Goal: Task Accomplishment & Management: Complete application form

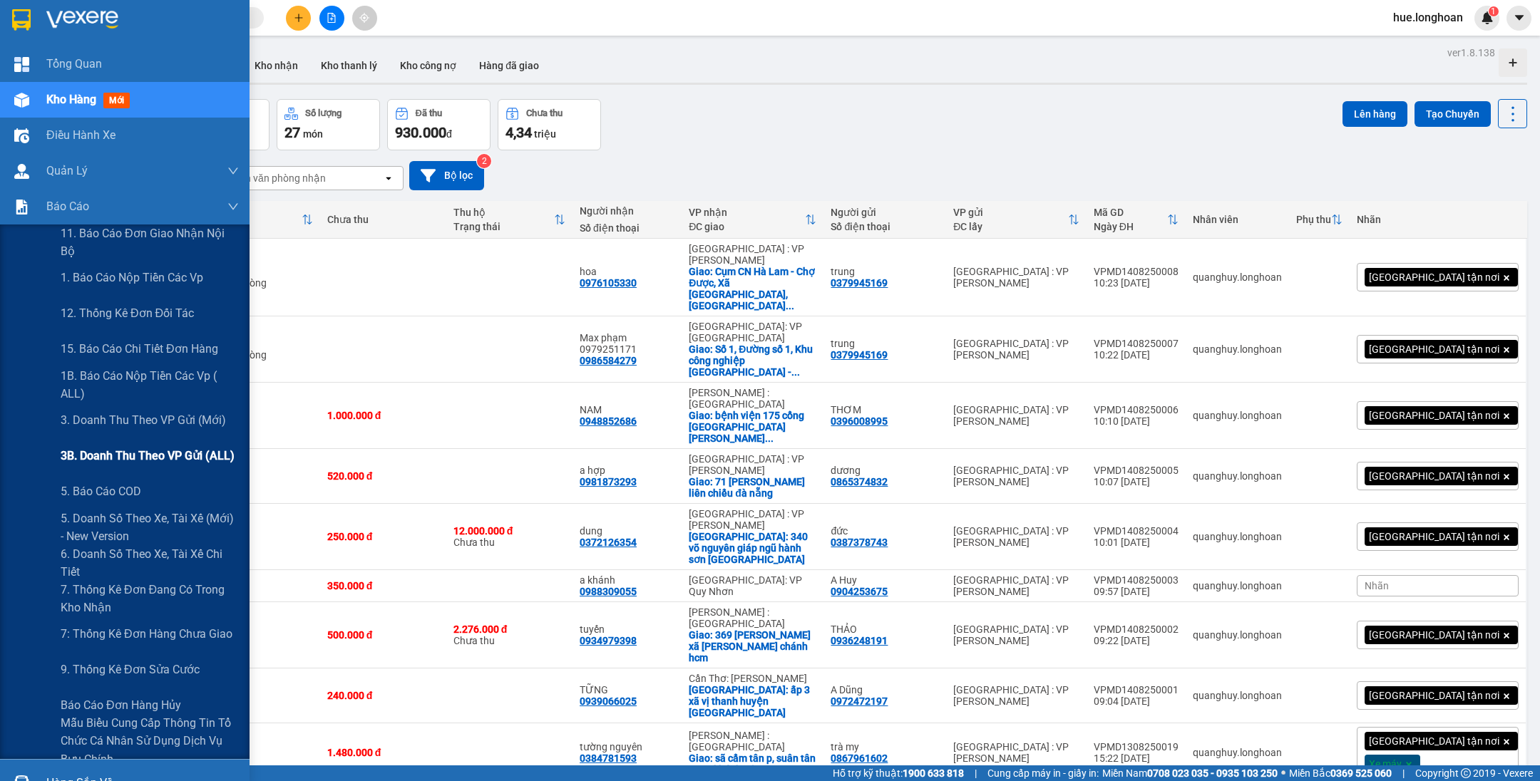
click at [95, 452] on span "3B. Doanh Thu theo VP Gửi (ALL)" at bounding box center [148, 456] width 174 height 18
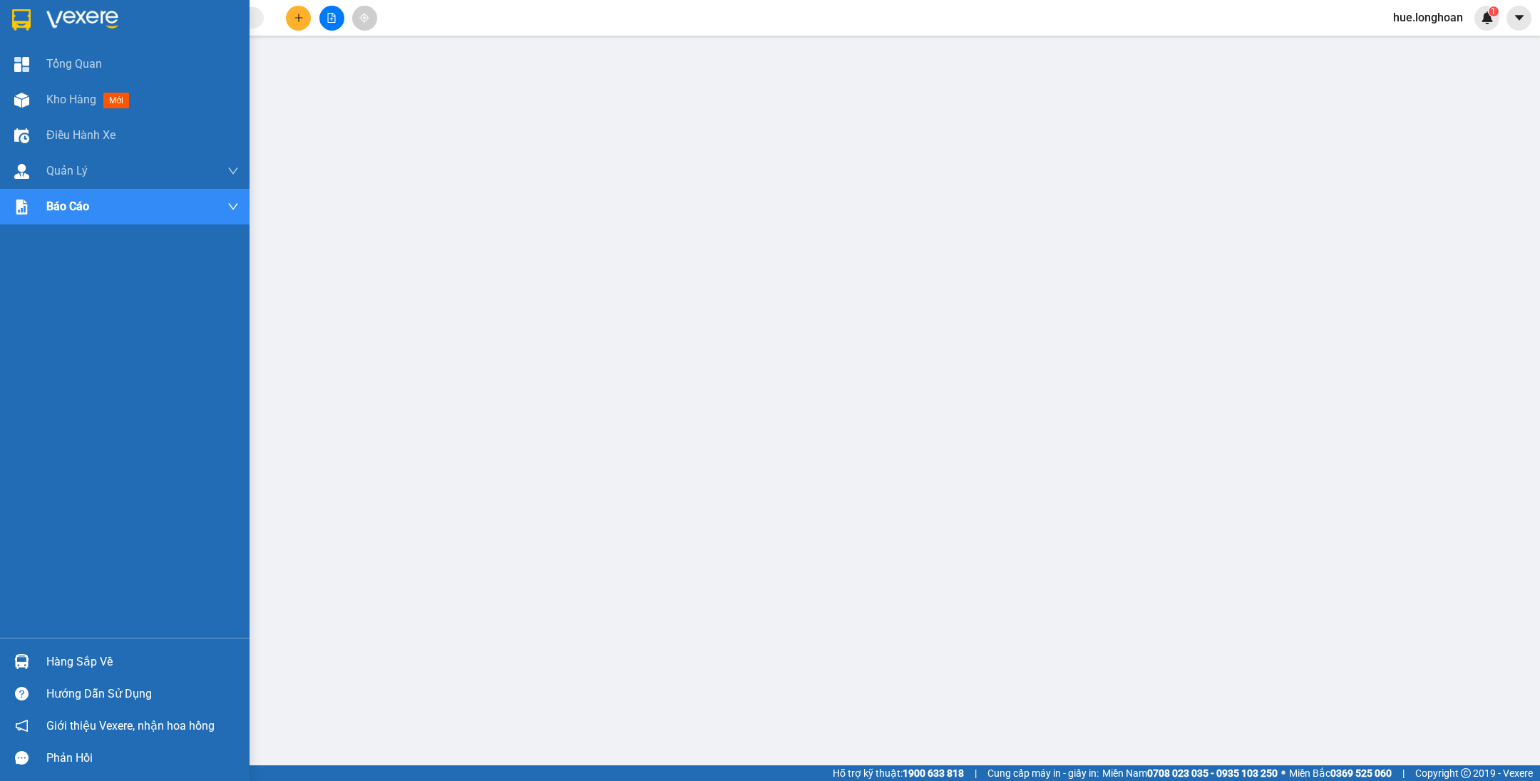
click at [41, 30] on div at bounding box center [124, 23] width 249 height 46
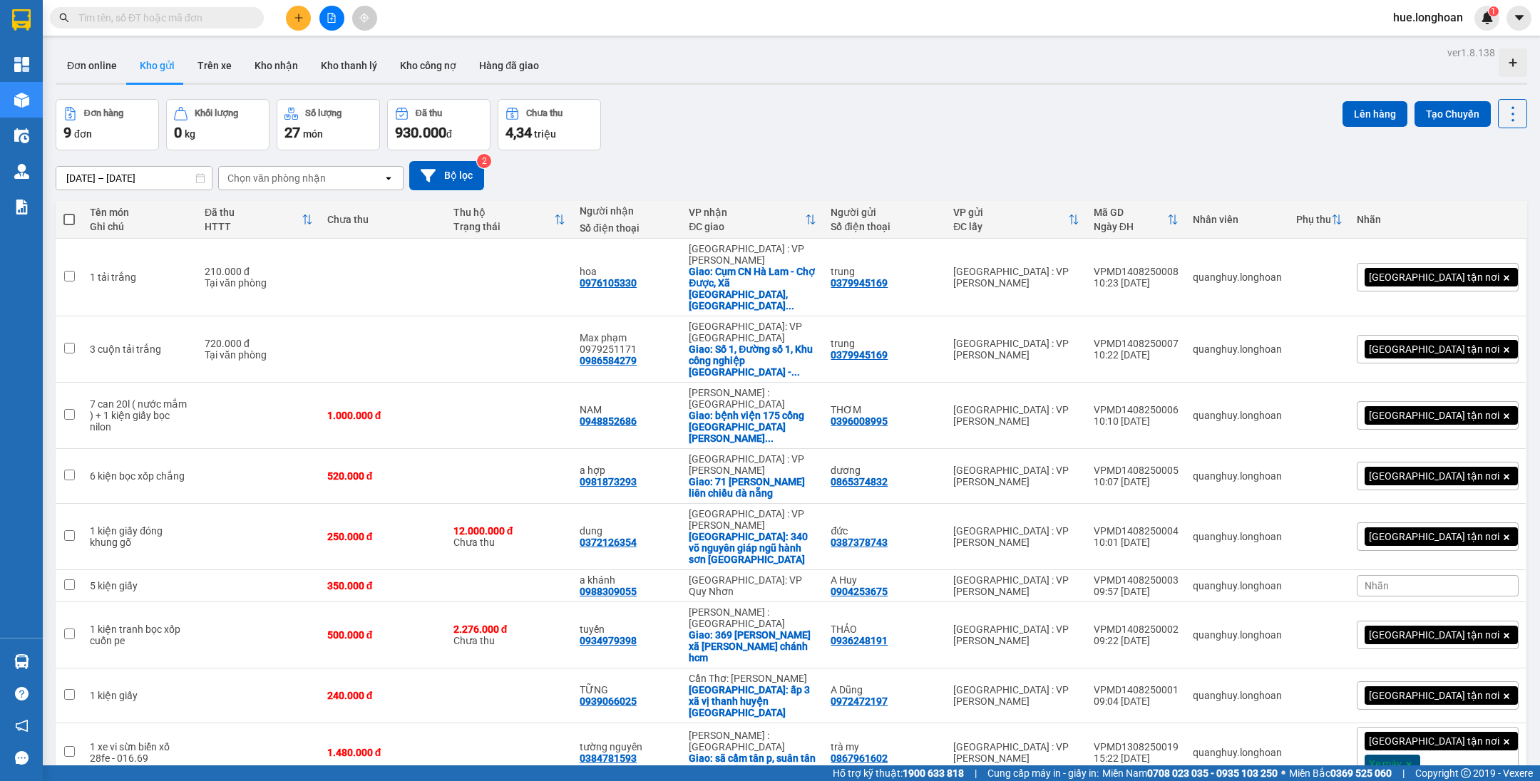
click at [1231, 49] on div "Đơn online Kho gửi Trên xe Kho nhận Kho thanh lý Kho công nợ Hàng đã giao" at bounding box center [791, 67] width 1471 height 38
click at [1272, 84] on div at bounding box center [791, 84] width 1471 height 2
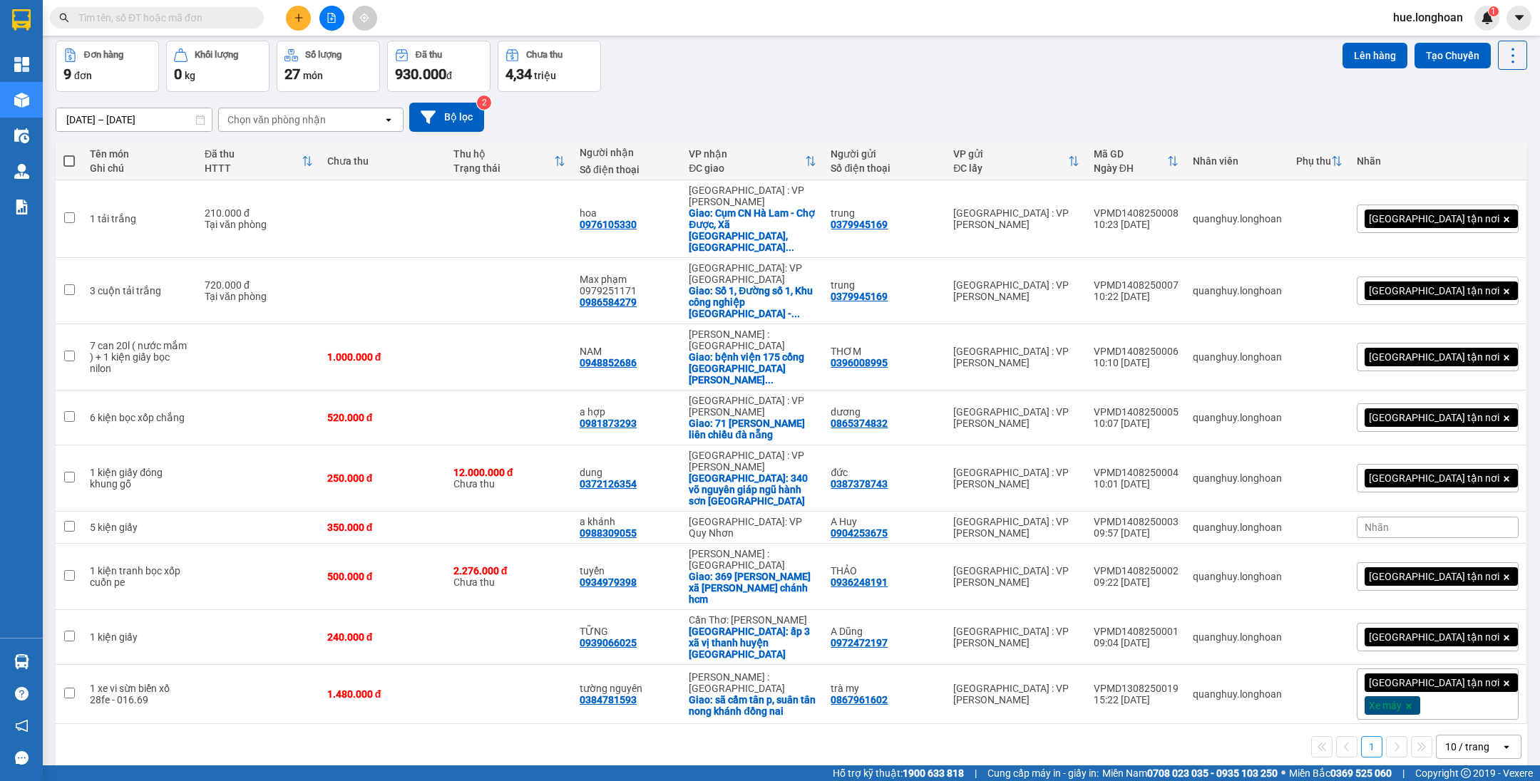
scroll to position [65, 0]
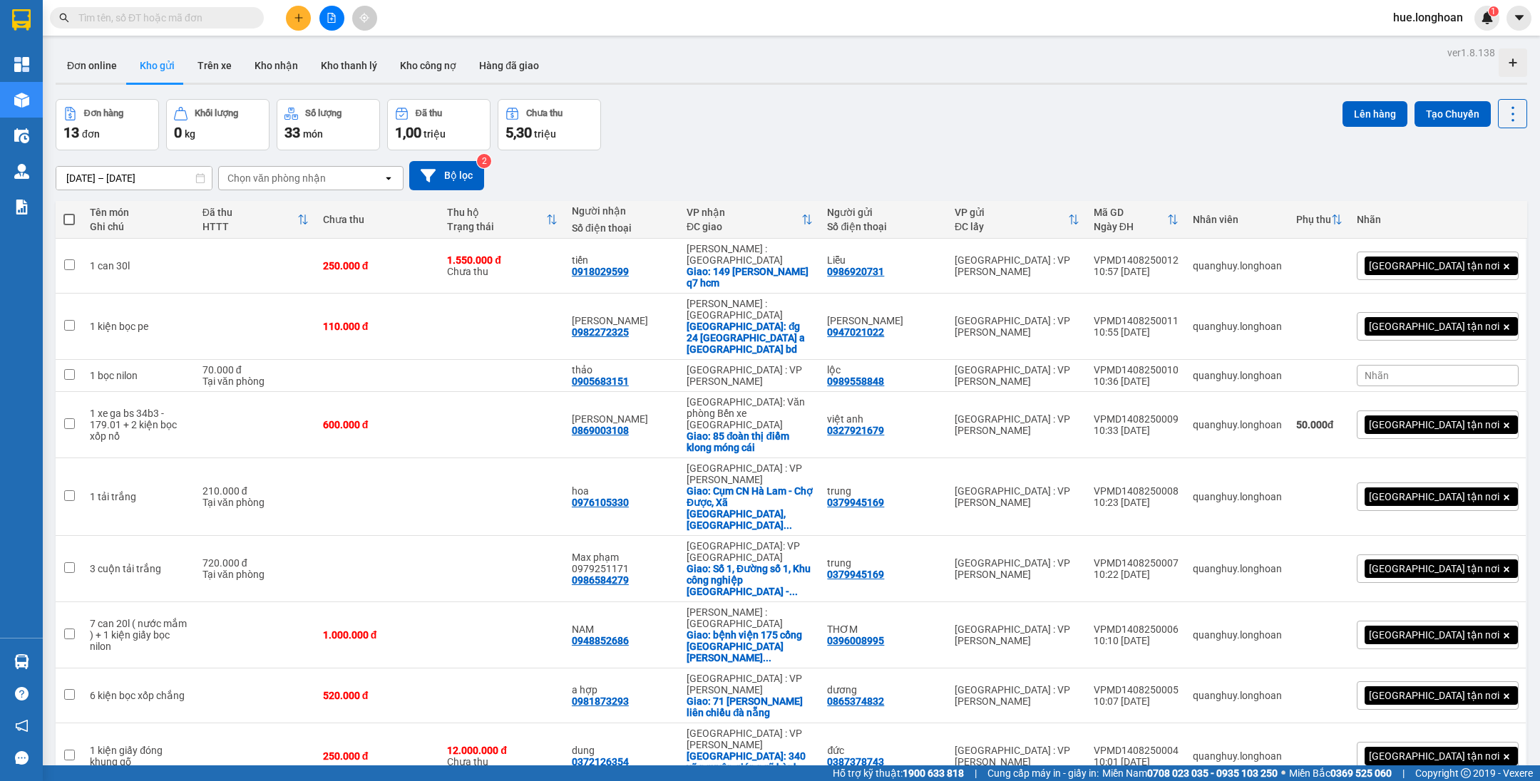
click at [184, 23] on input "text" at bounding box center [162, 18] width 168 height 16
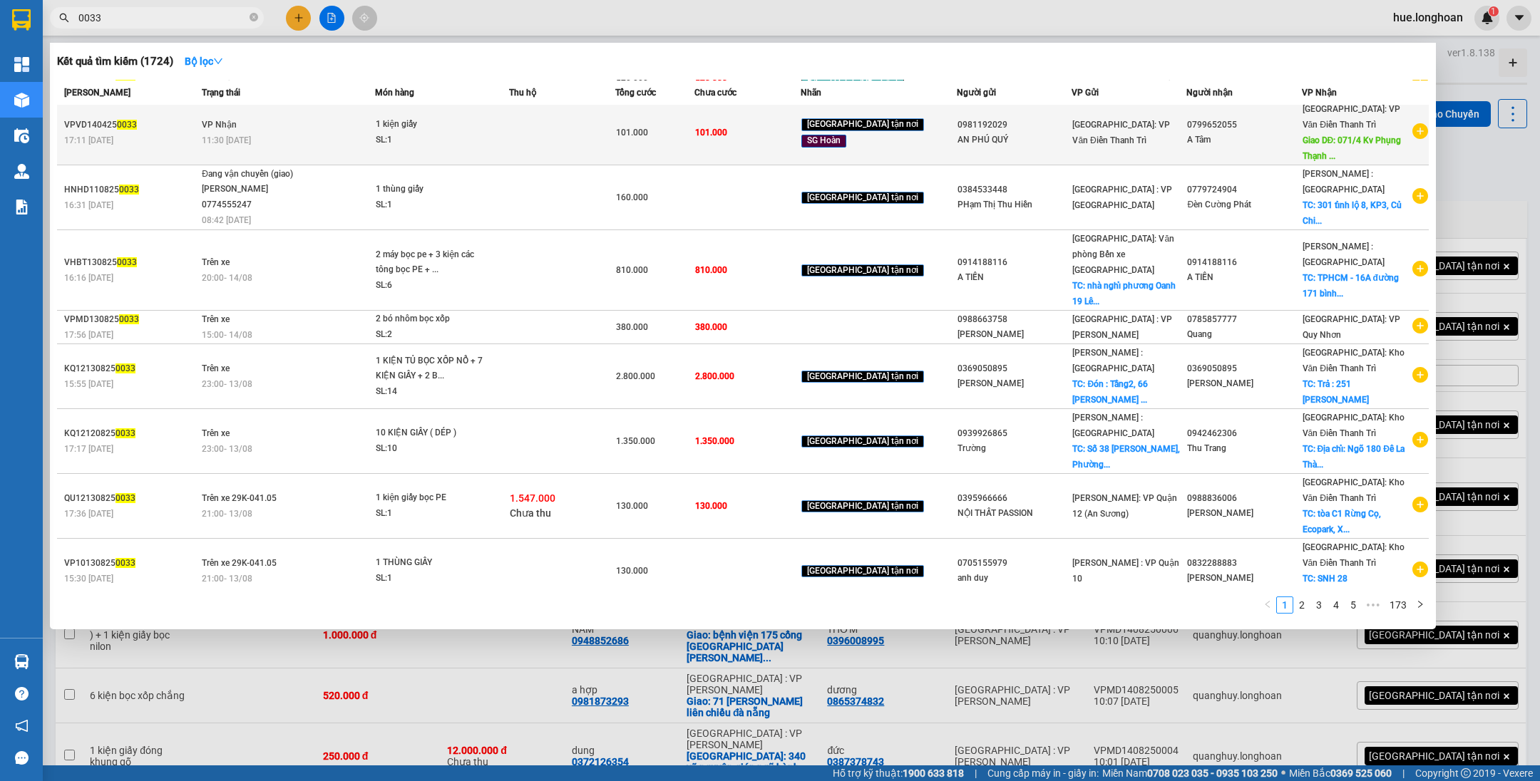
scroll to position [39, 0]
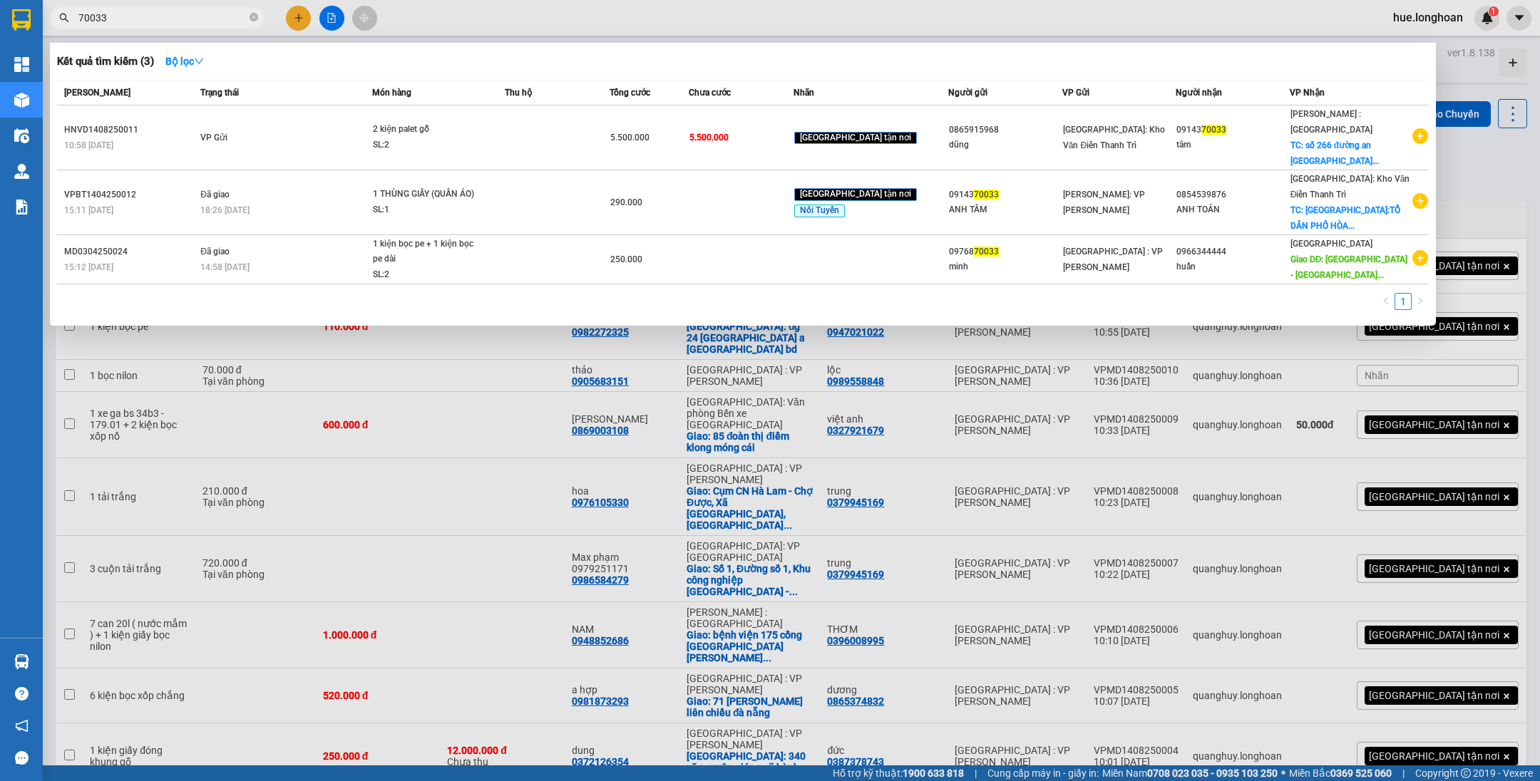
type input "70033"
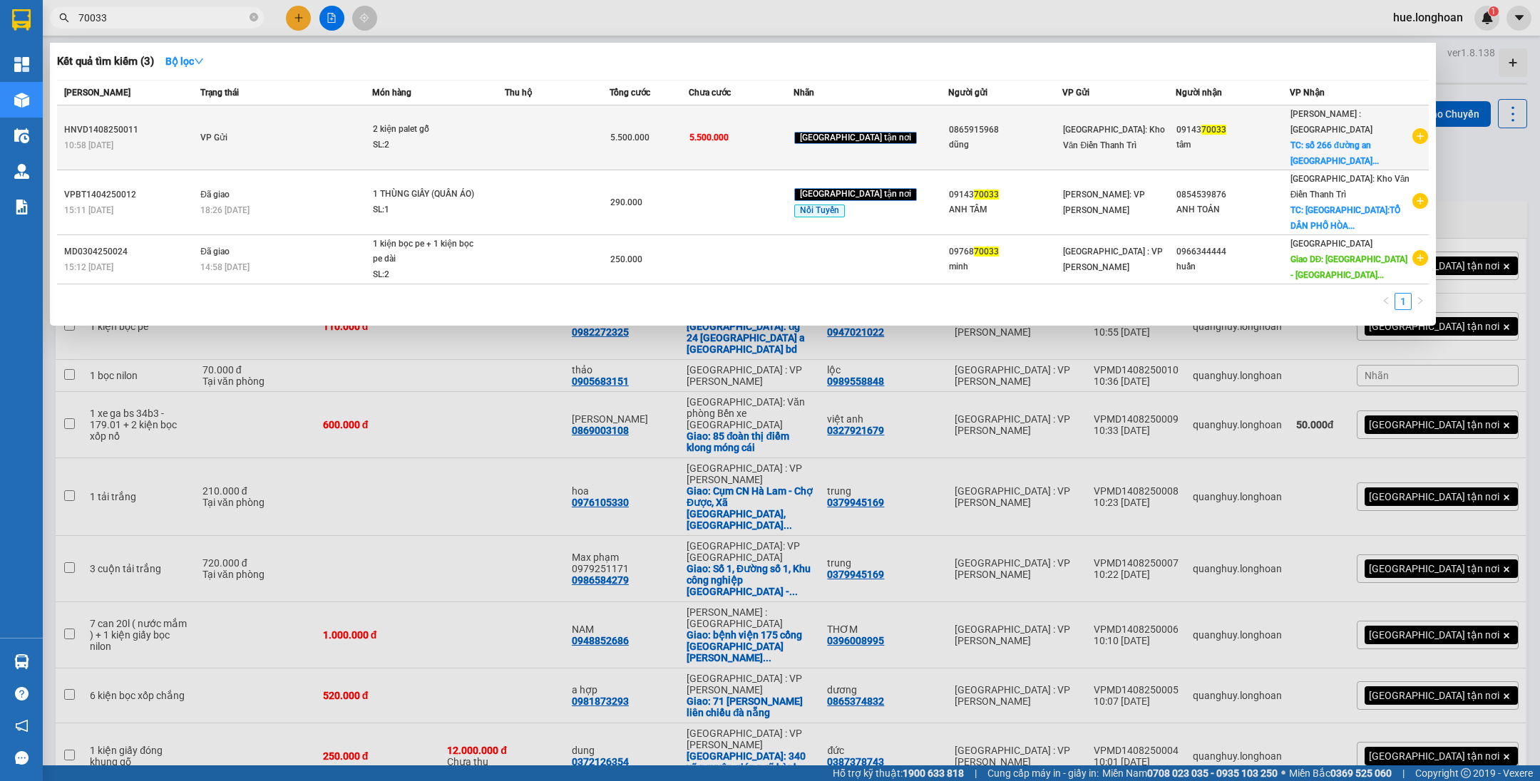
click at [857, 132] on span "[GEOGRAPHIC_DATA] tận nơi" at bounding box center [855, 138] width 123 height 13
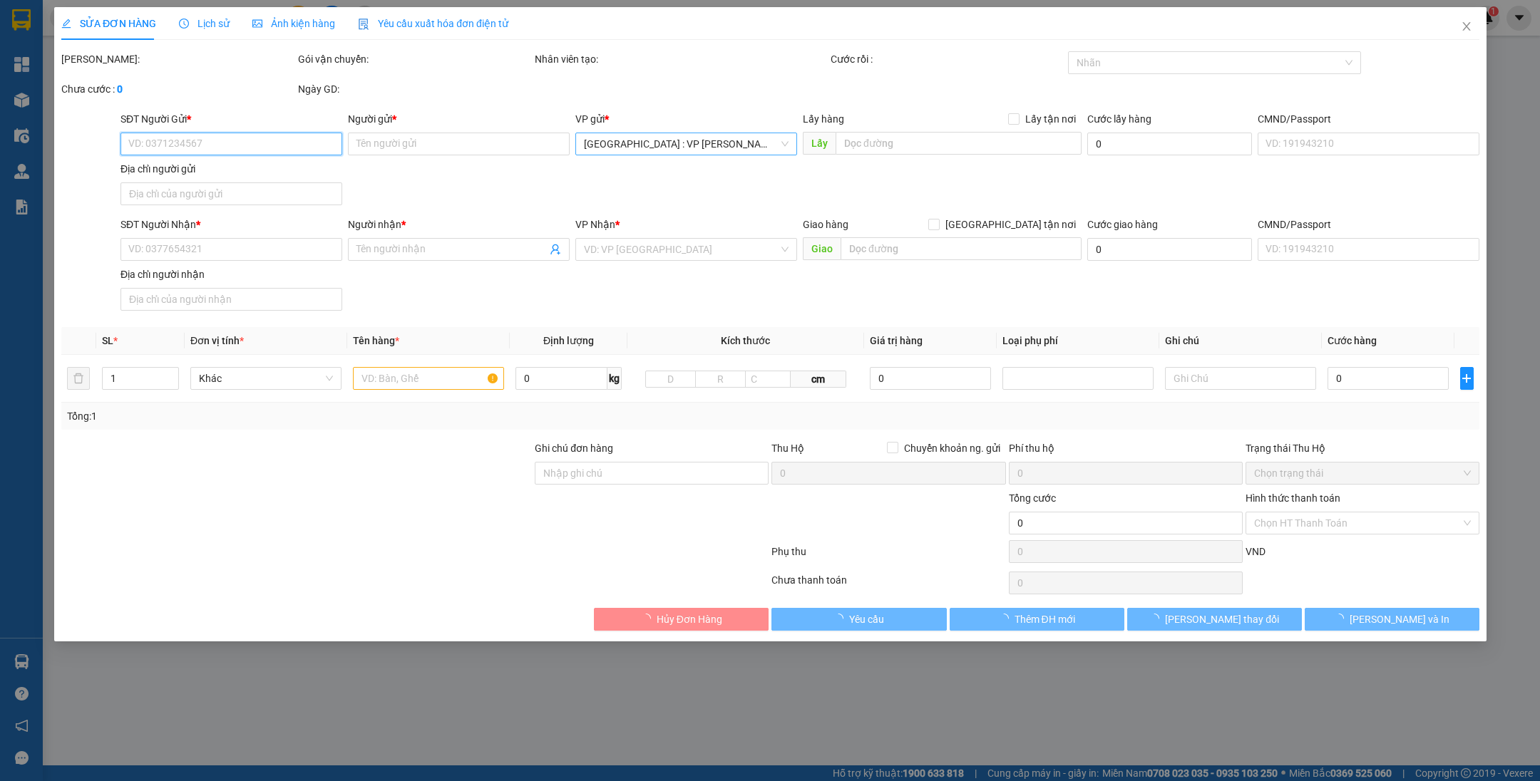
type input "0865915968"
type input "dũng"
type input "0914370033"
type input "tâm"
checkbox input "true"
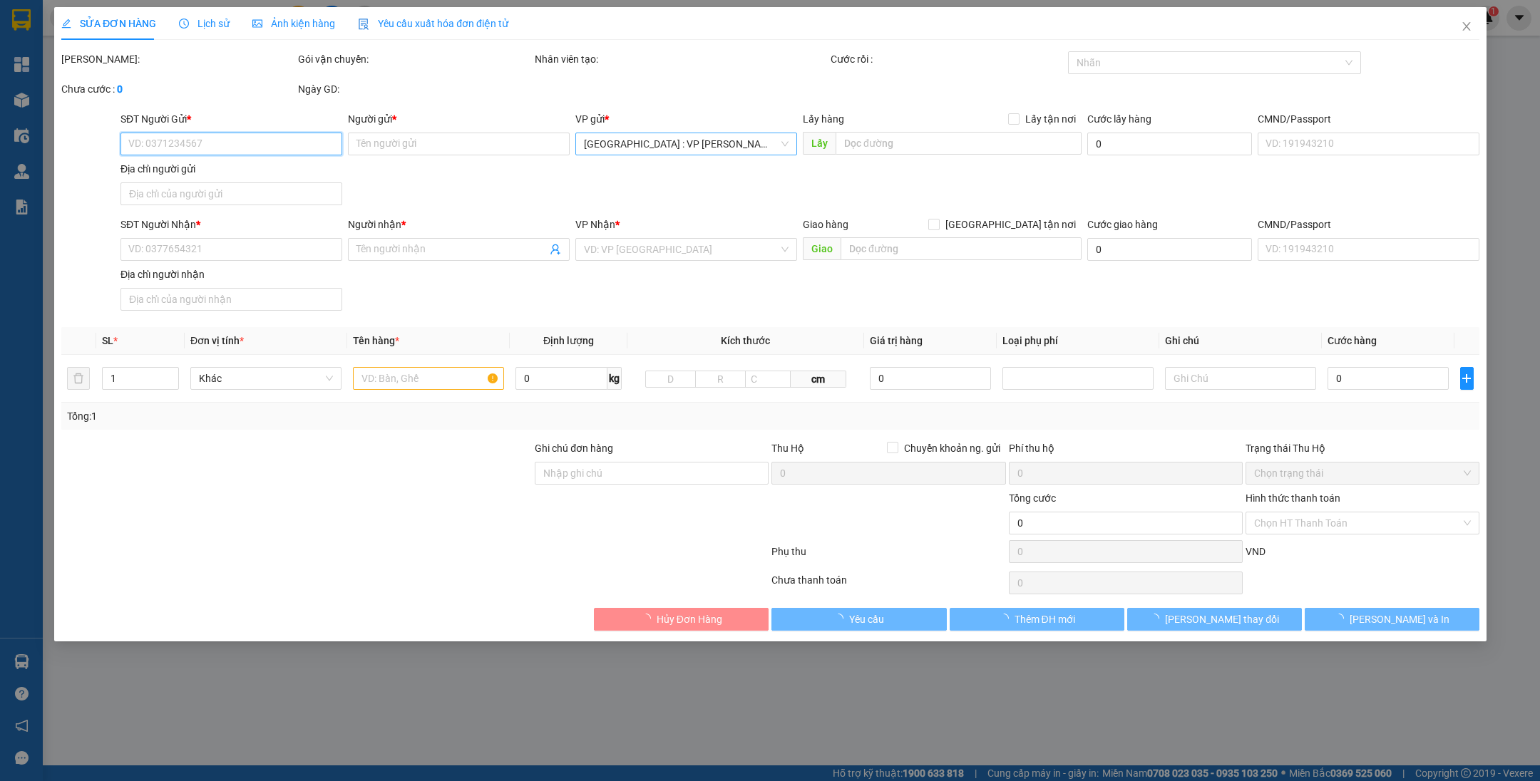
type input "số 266 đường an phú đông 3 p an phú đông tp hcm"
type input "hàng giao nguyên kiện, hư vỡ ko đền"
type input "5.500.000"
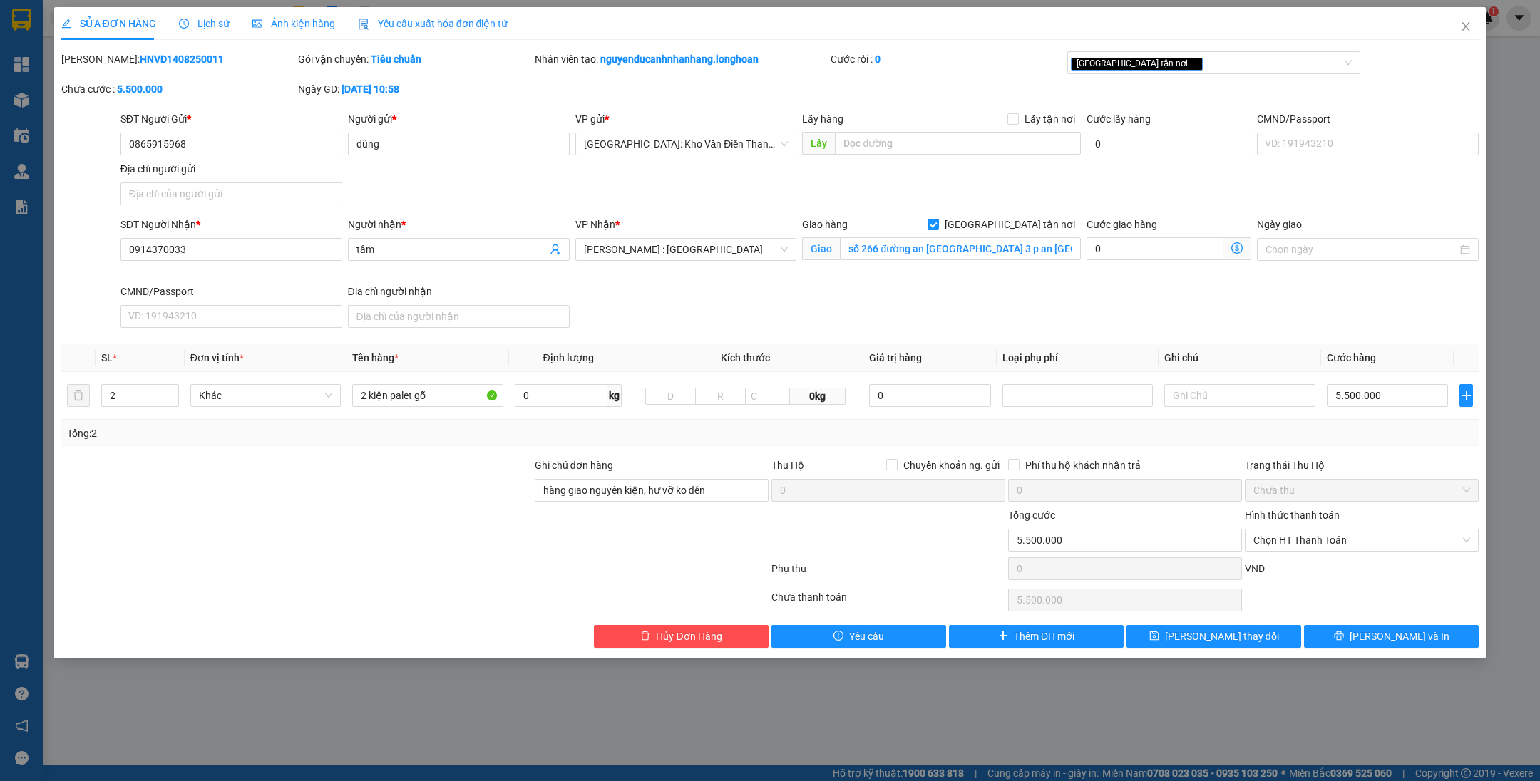
click at [686, 88] on div "Mã ĐH: HNVD1408250011 Gói vận chuyển: Tiêu chuẩn Nhân viên tạo: nguyenducanhnha…" at bounding box center [770, 81] width 1421 height 60
